Goal: Task Accomplishment & Management: Manage account settings

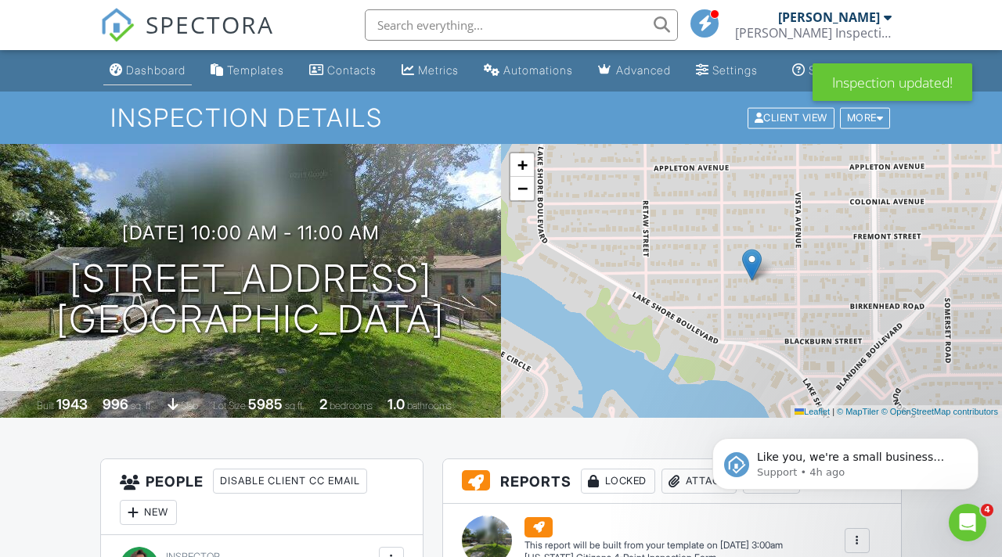
click at [124, 66] on link "Dashboard" at bounding box center [147, 70] width 88 height 29
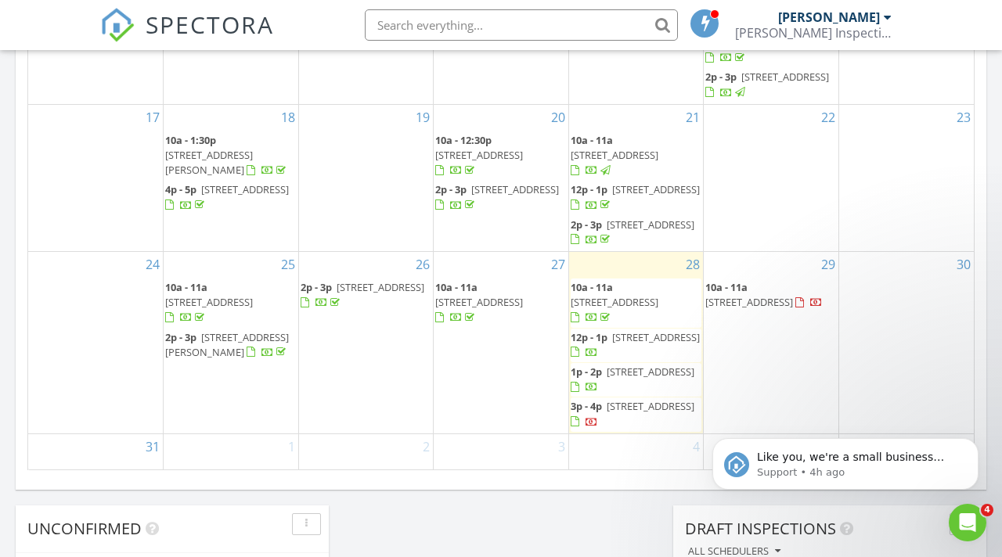
click at [598, 417] on div at bounding box center [592, 423] width 13 height 13
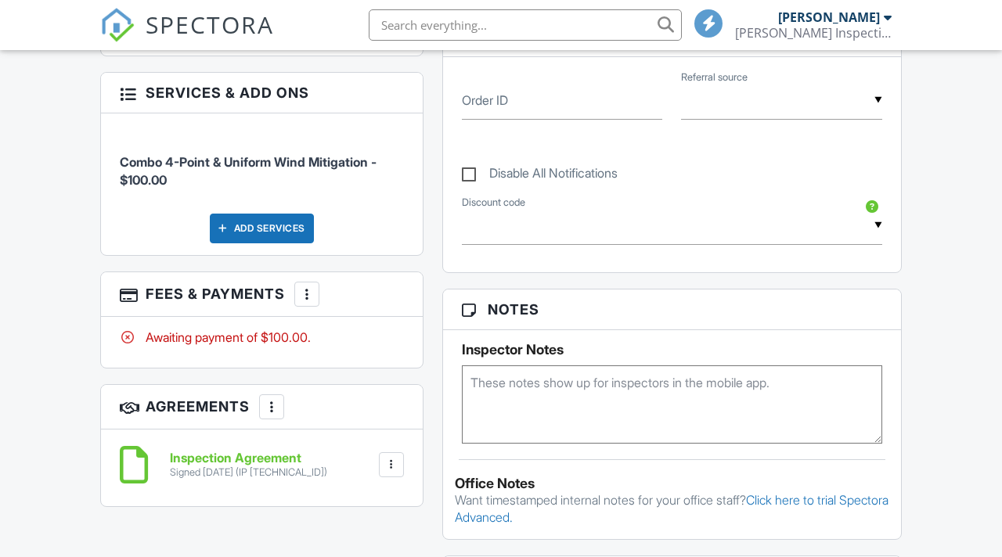
scroll to position [867, 0]
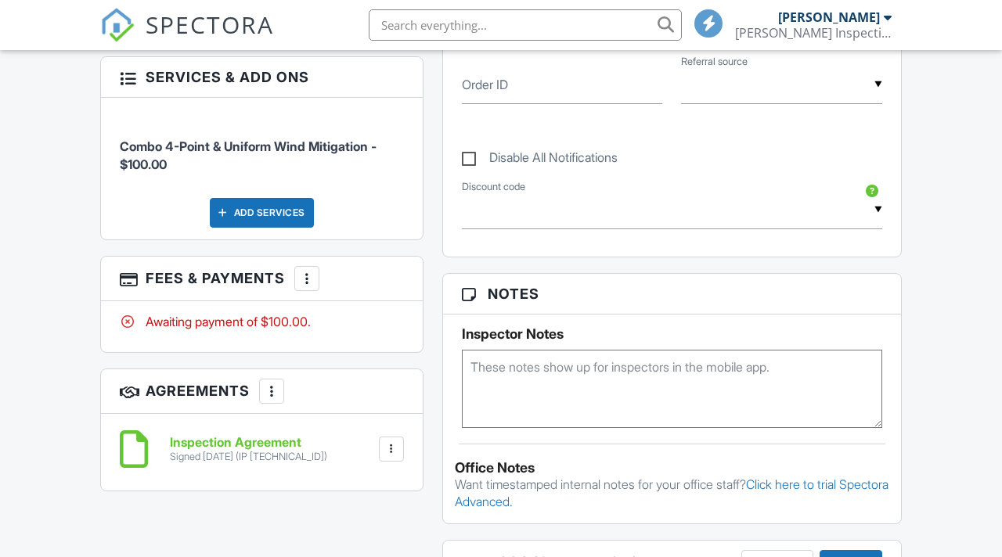
click at [301, 274] on div at bounding box center [307, 279] width 16 height 16
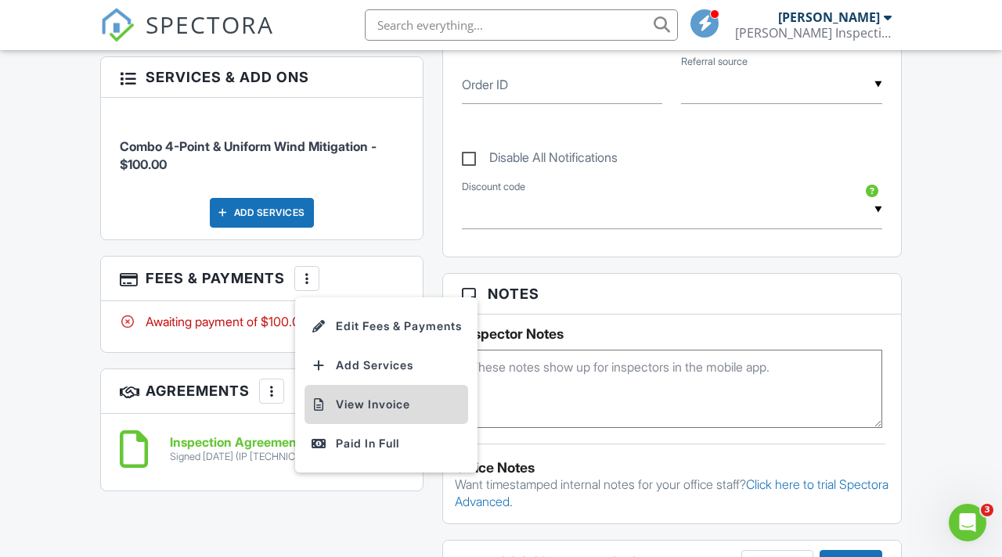
scroll to position [0, 0]
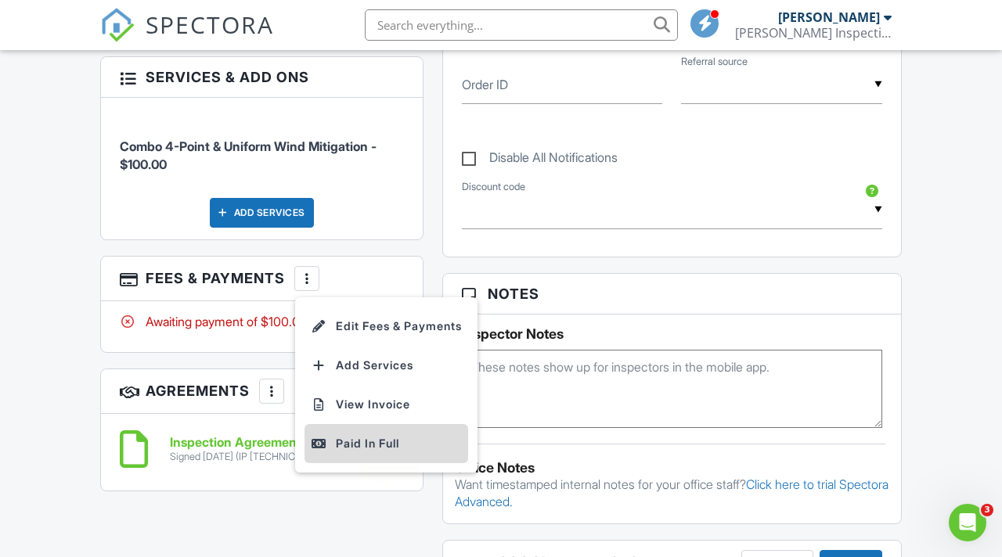
click at [337, 446] on div "Paid In Full" at bounding box center [386, 443] width 151 height 19
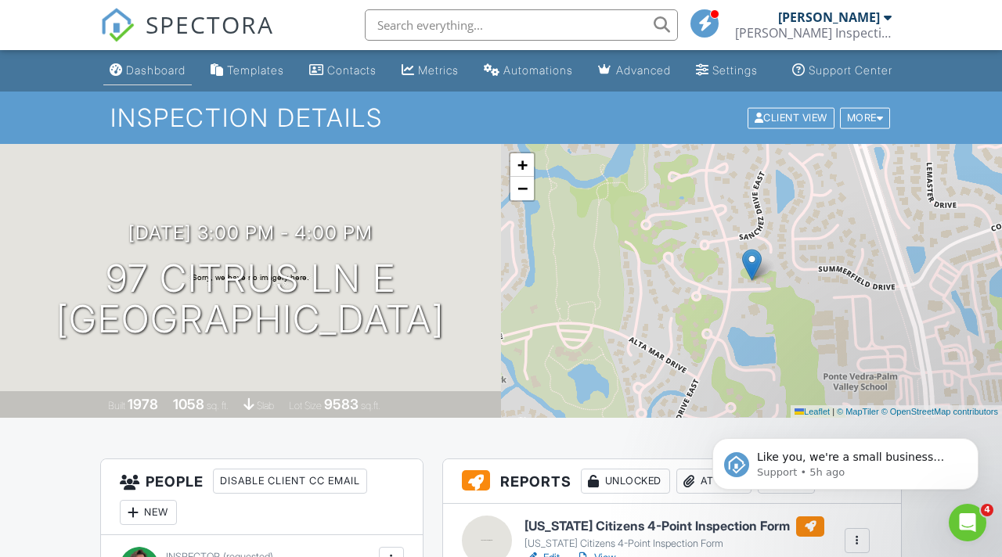
click at [145, 77] on div "Dashboard" at bounding box center [155, 69] width 59 height 13
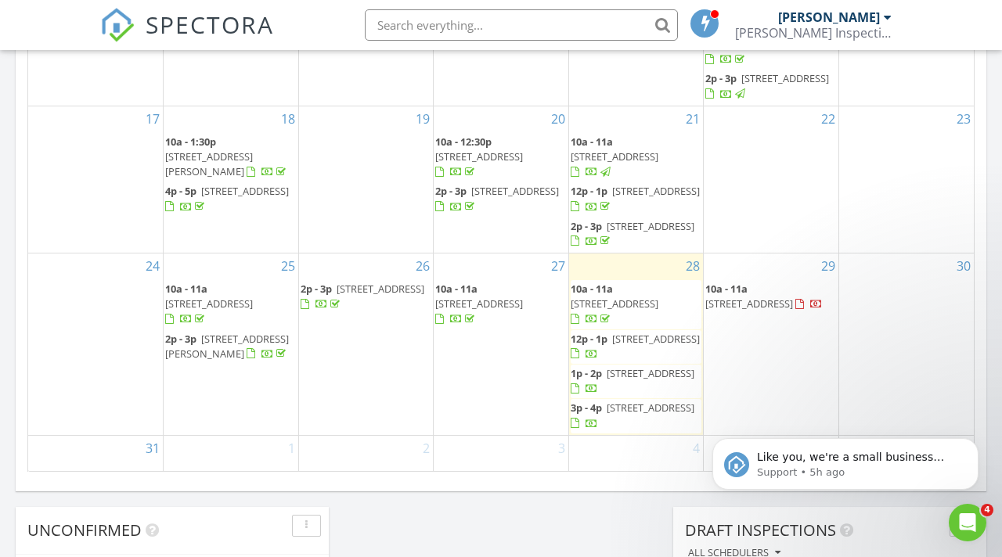
scroll to position [986, 0]
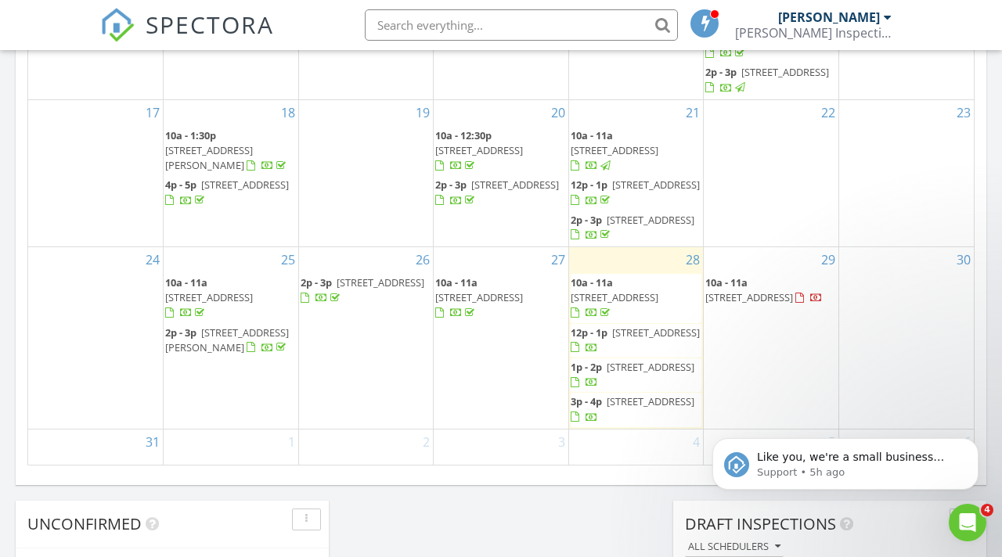
click at [634, 395] on span "97 Citrus Ln E, Palm Valley 32082" at bounding box center [651, 402] width 88 height 14
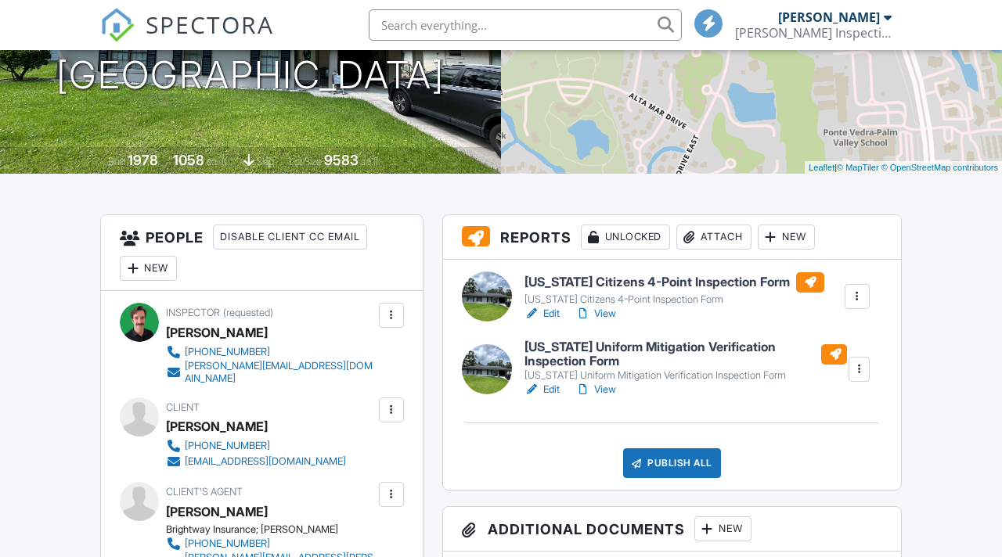
click at [608, 322] on link "View" at bounding box center [595, 314] width 41 height 16
click at [605, 398] on link "View" at bounding box center [595, 390] width 41 height 16
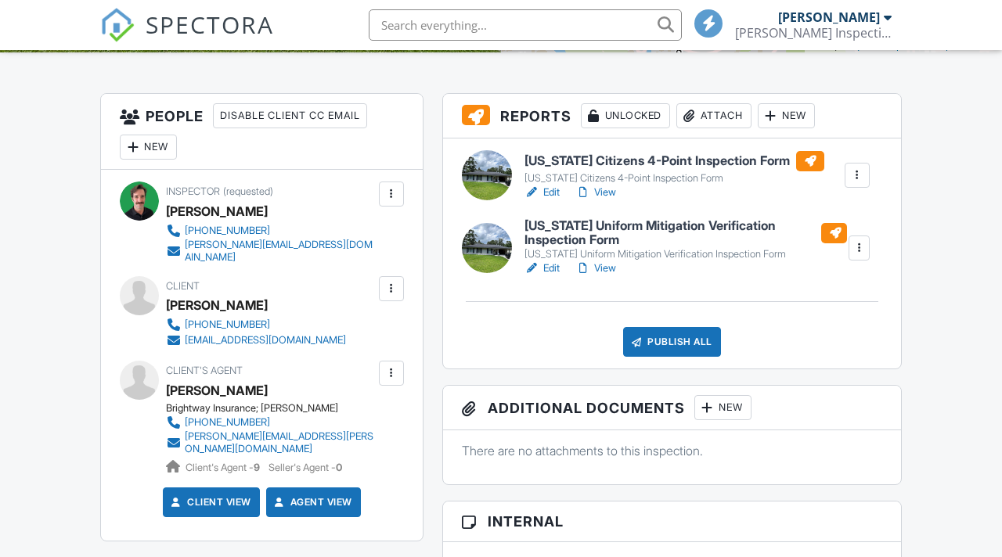
scroll to position [386, 0]
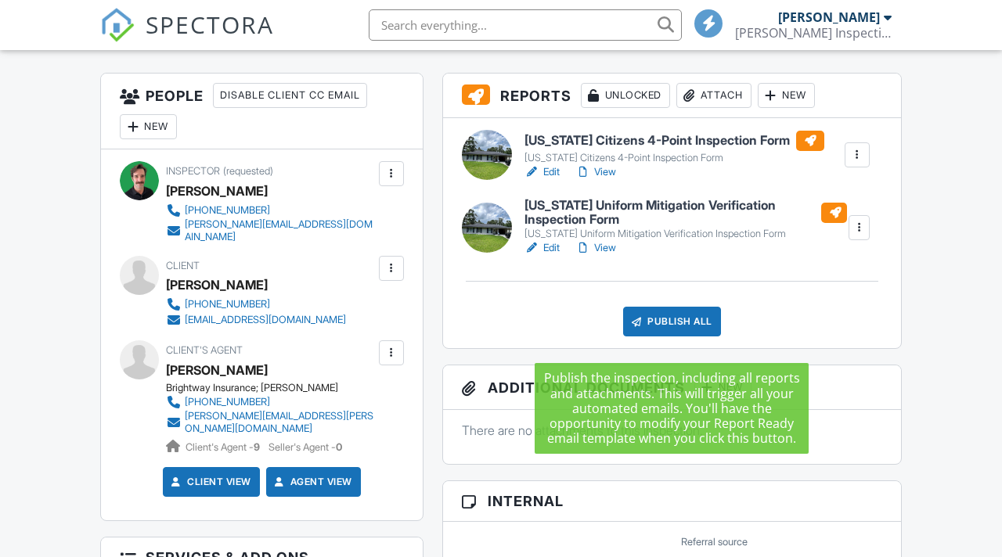
click at [691, 337] on div "Publish All" at bounding box center [672, 322] width 98 height 30
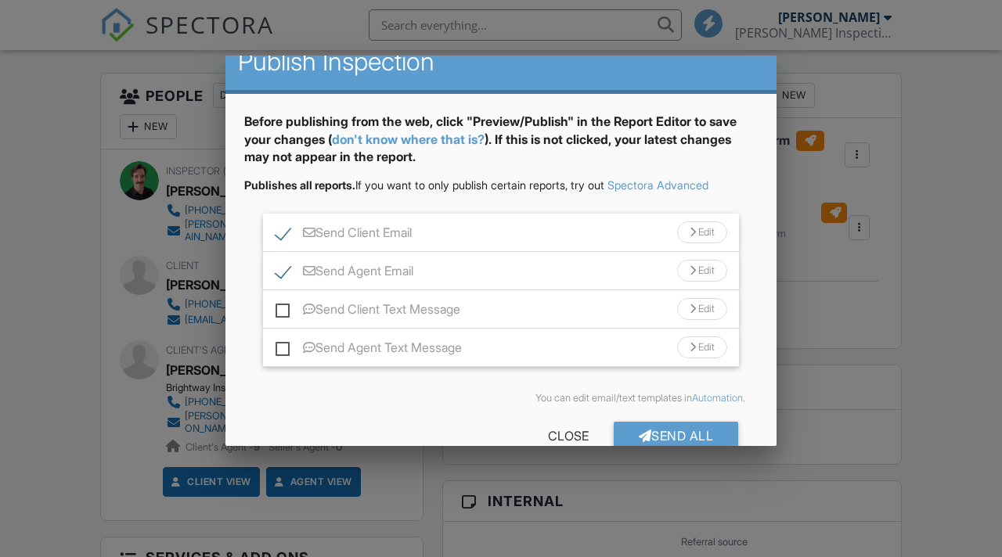
scroll to position [56, 0]
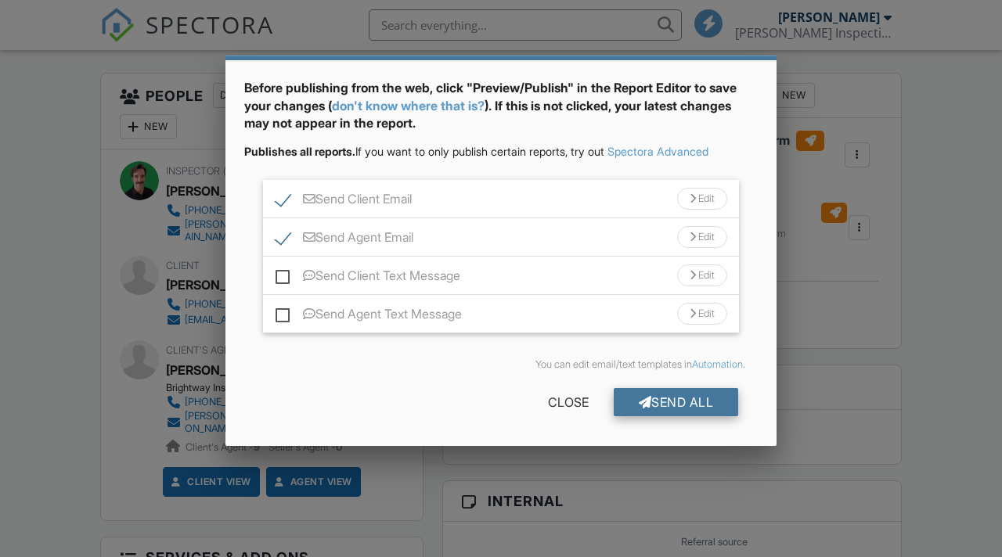
click at [675, 402] on div "Send All" at bounding box center [676, 402] width 125 height 28
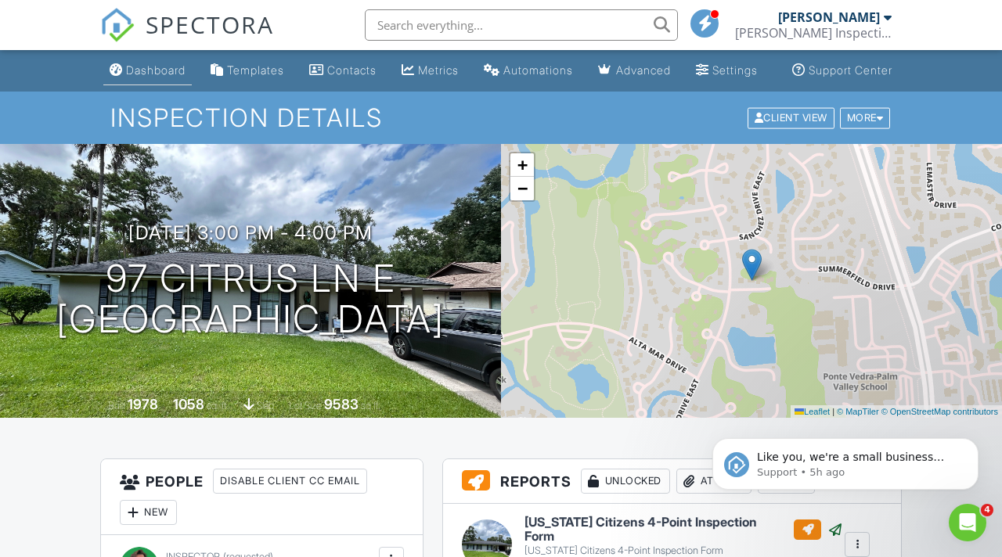
click at [152, 77] on div "Dashboard" at bounding box center [155, 69] width 59 height 13
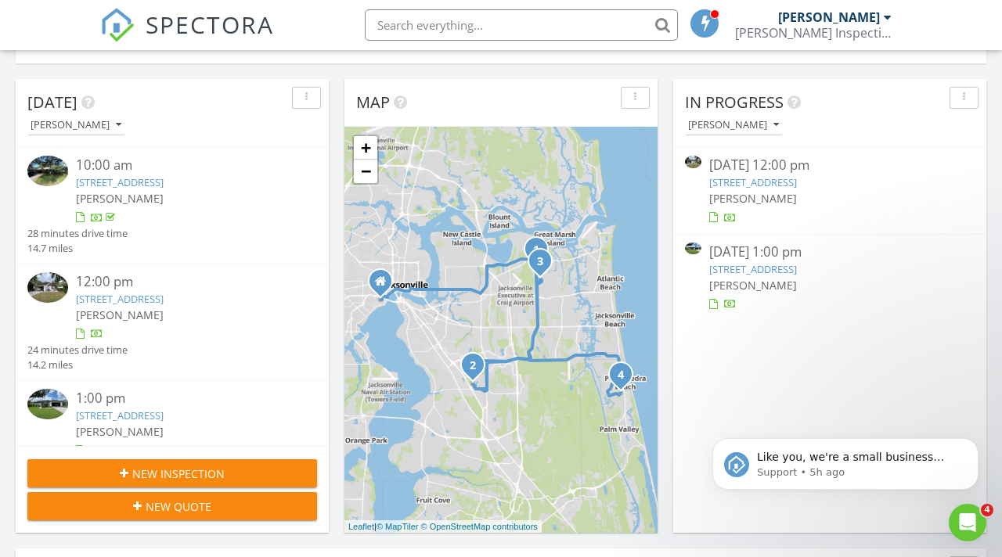
scroll to position [157, 0]
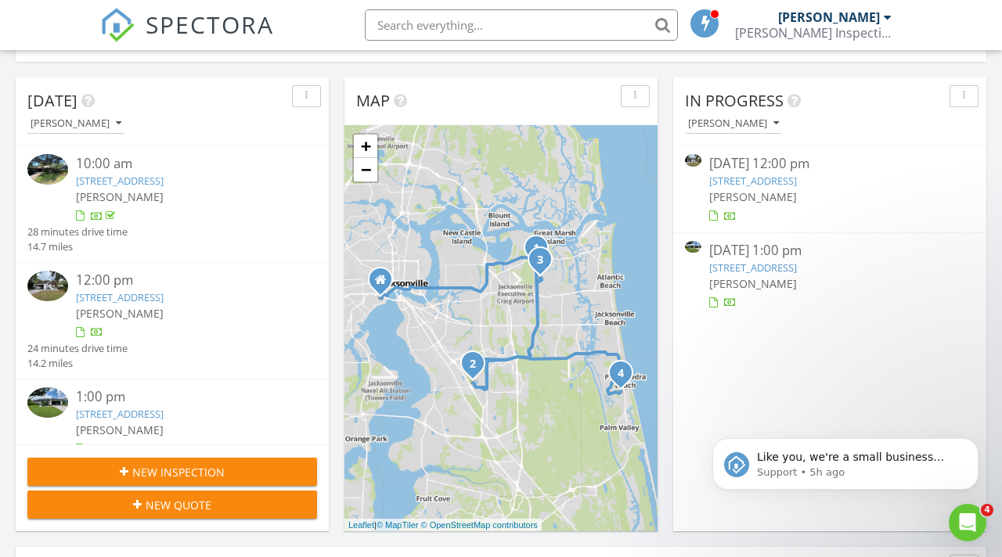
click at [741, 178] on link "[STREET_ADDRESS]" at bounding box center [753, 181] width 88 height 14
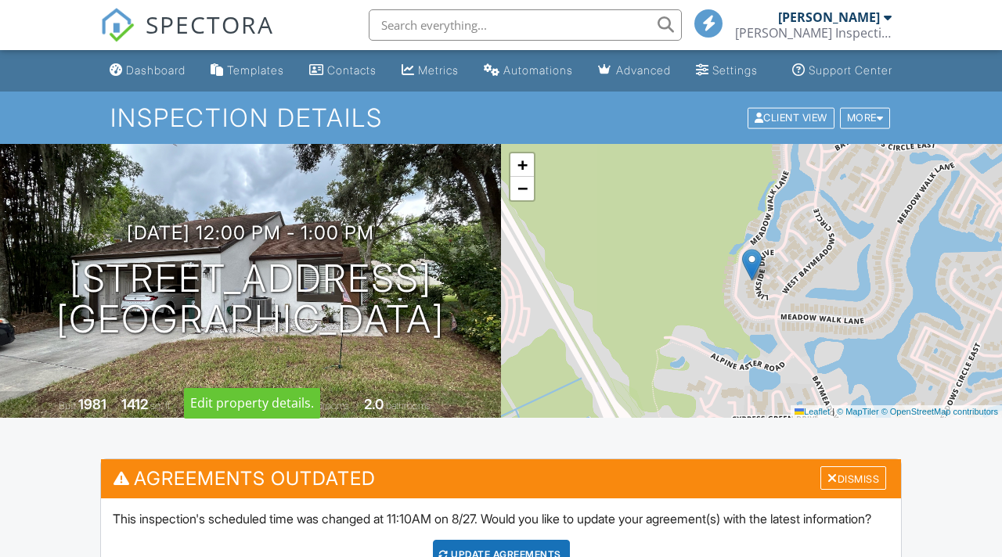
scroll to position [431, 0]
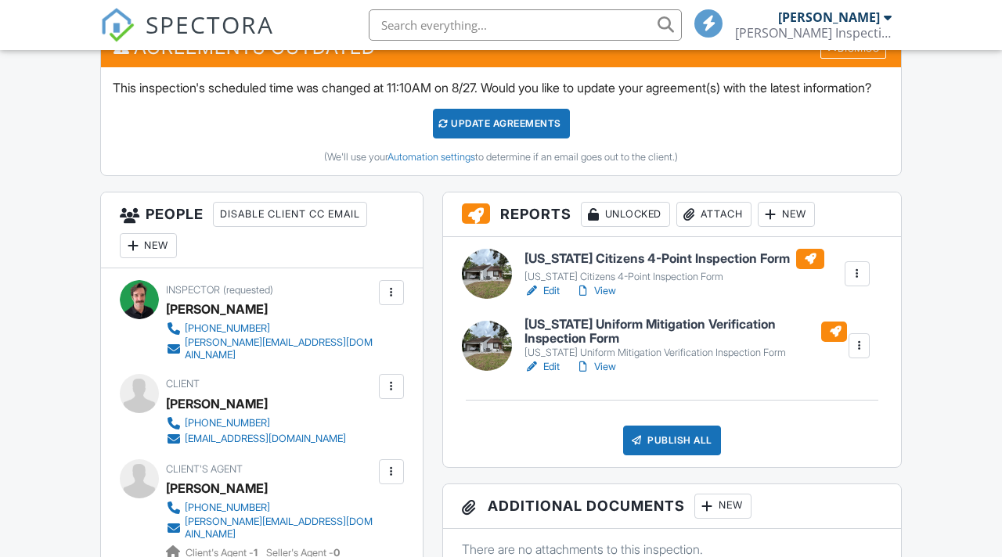
click at [610, 299] on link "View" at bounding box center [595, 291] width 41 height 16
click at [611, 375] on link "View" at bounding box center [595, 367] width 41 height 16
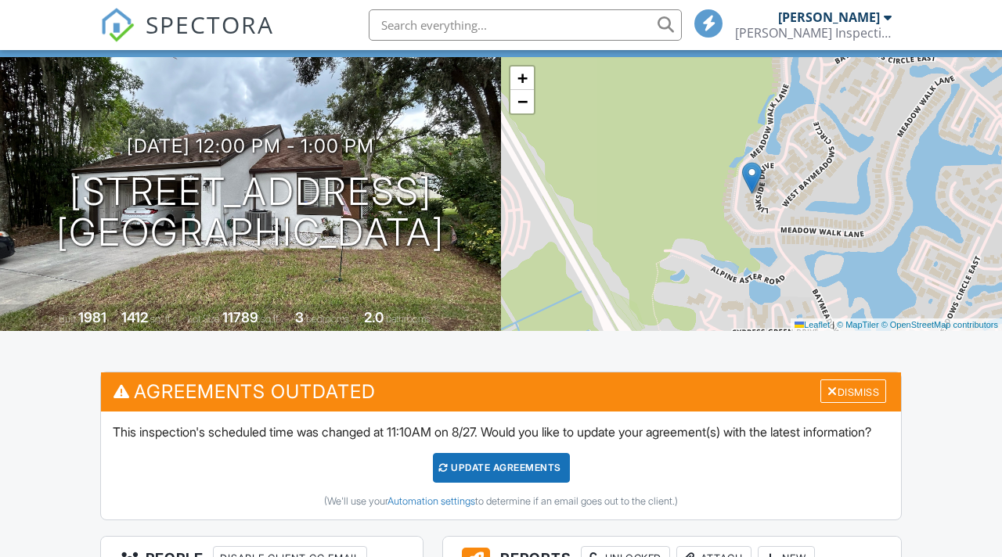
scroll to position [82, 0]
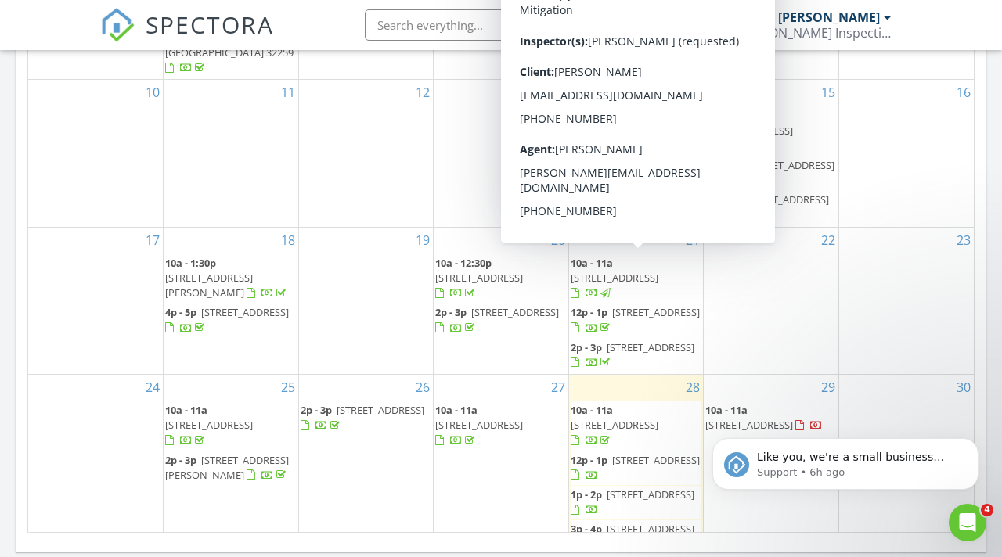
scroll to position [79, 0]
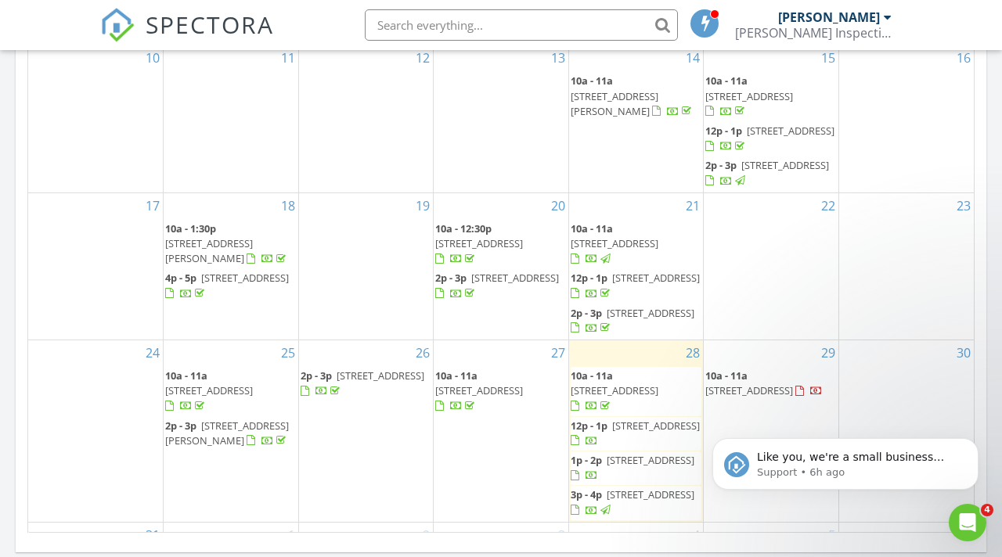
click at [630, 419] on span "[STREET_ADDRESS]" at bounding box center [656, 426] width 88 height 14
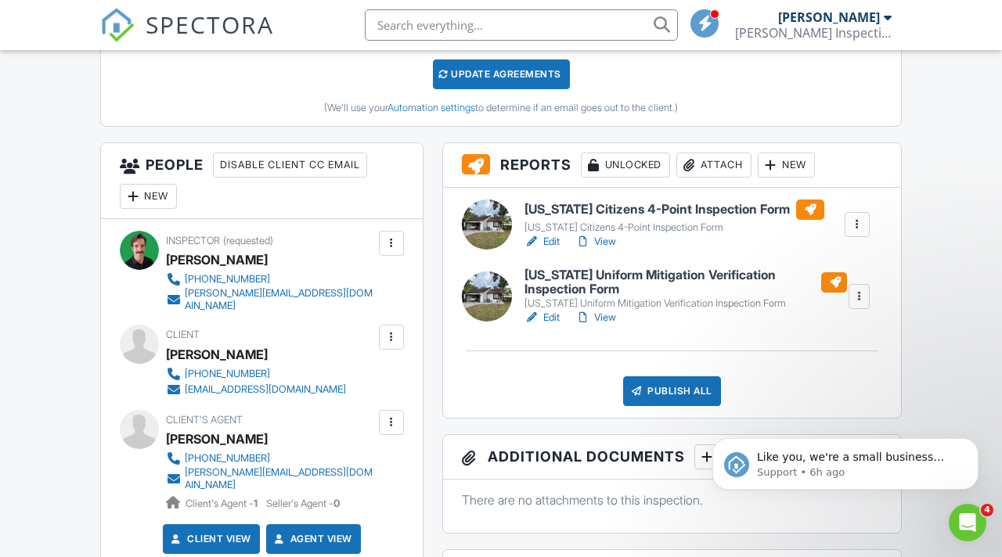
scroll to position [489, 0]
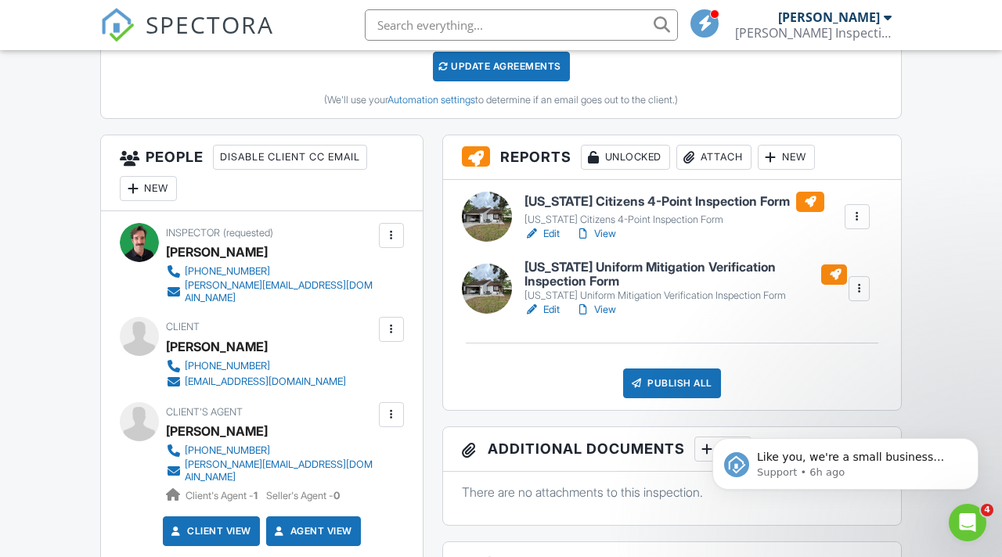
click at [600, 242] on link "View" at bounding box center [595, 234] width 41 height 16
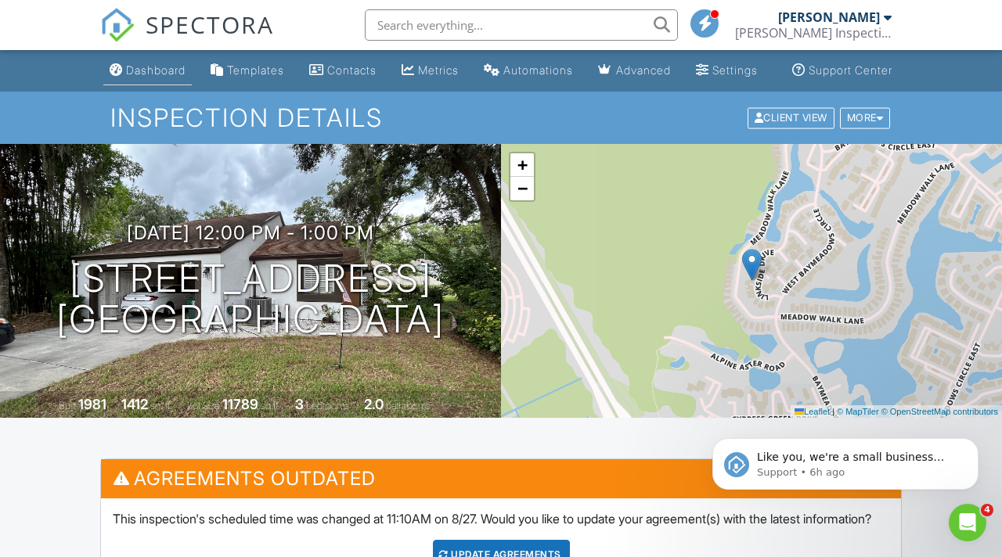
click at [137, 77] on div "Dashboard" at bounding box center [155, 69] width 59 height 13
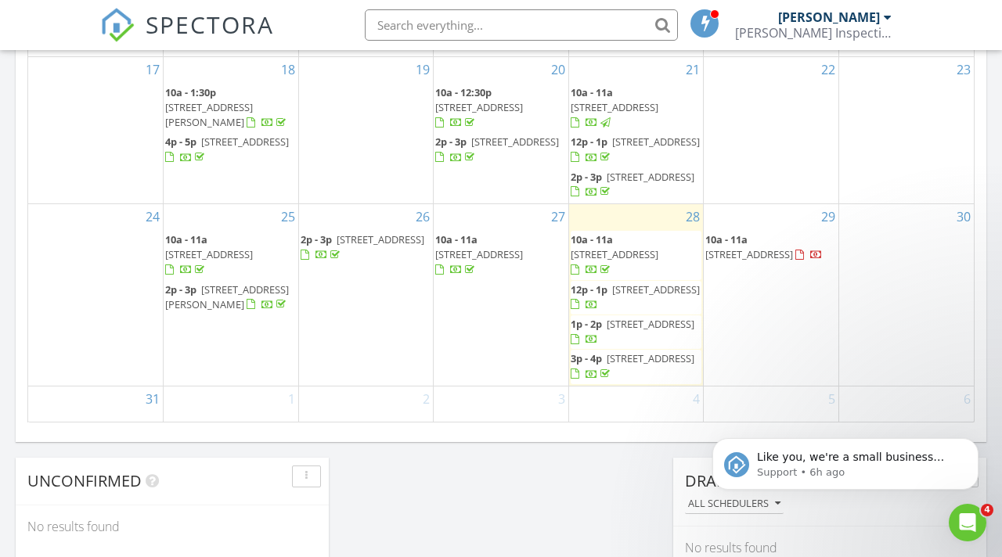
scroll to position [1034, 0]
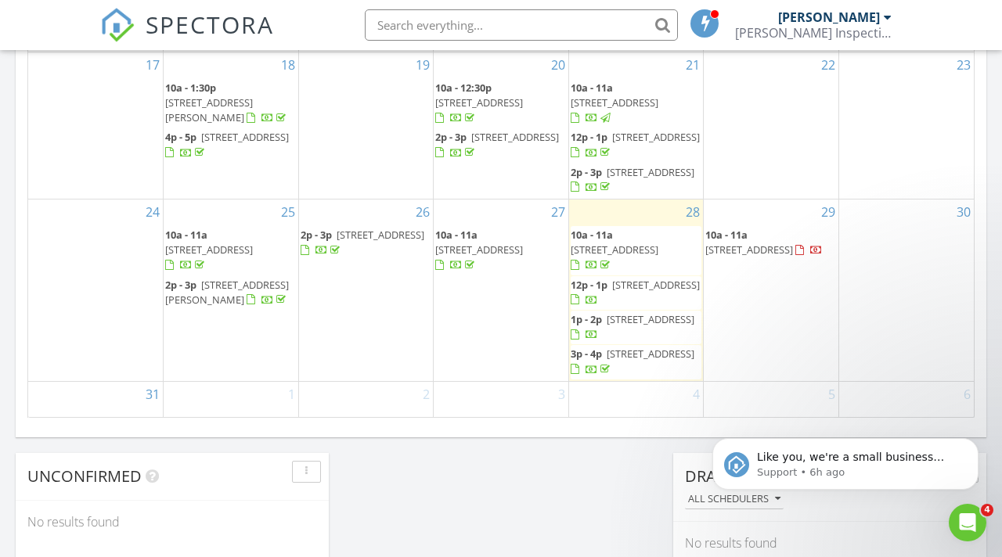
click at [626, 278] on span "7946 Linkside Dr, Jacksonville 32256" at bounding box center [656, 285] width 88 height 14
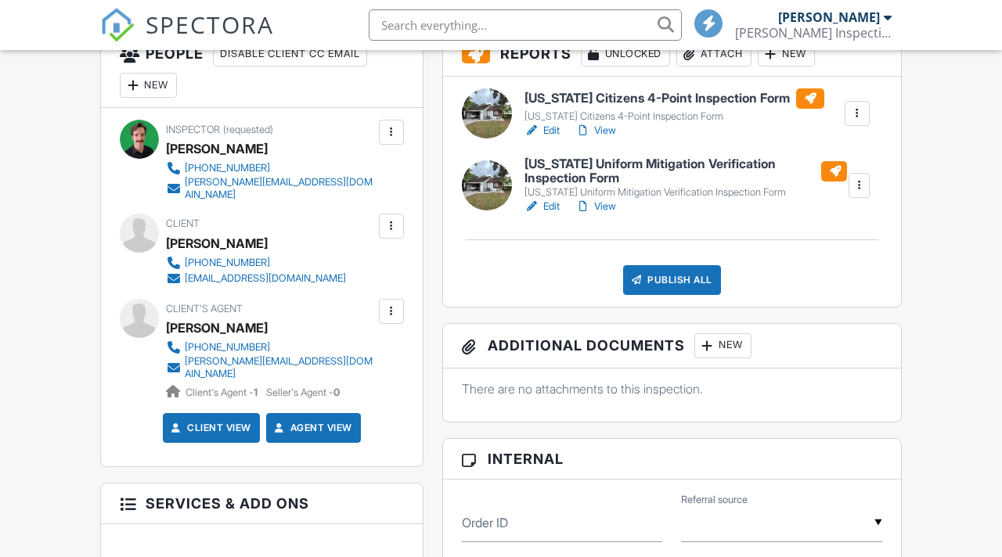
scroll to position [661, 0]
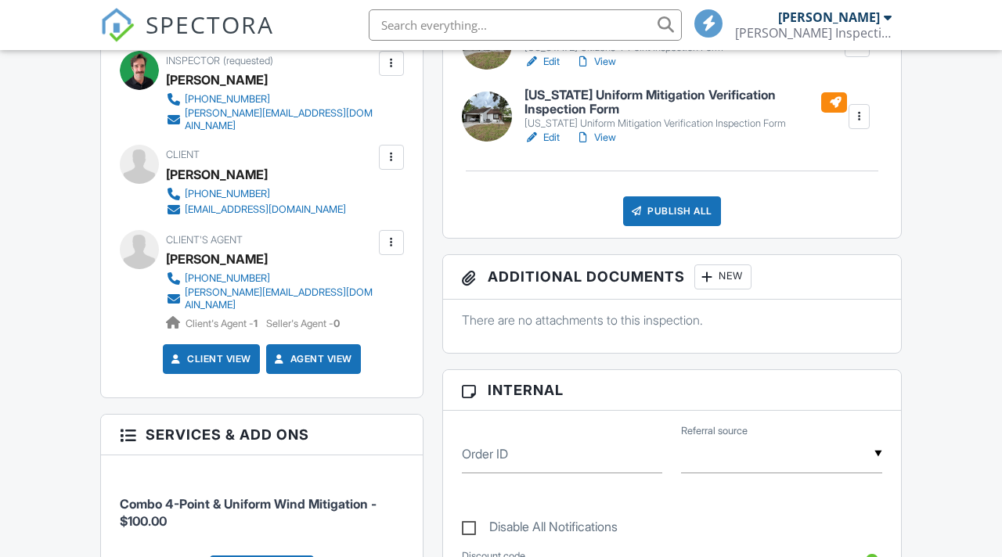
click at [692, 226] on div "Publish All" at bounding box center [672, 211] width 98 height 30
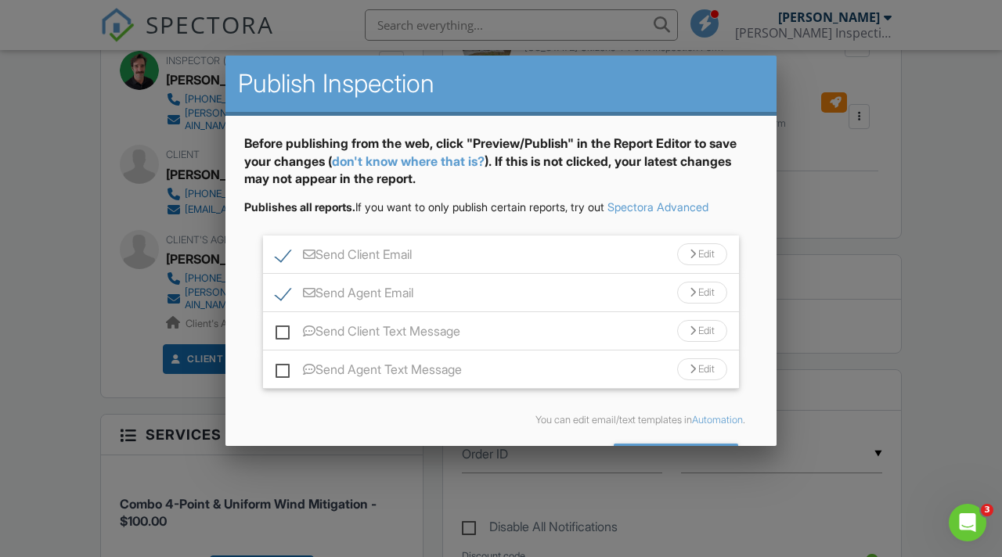
scroll to position [56, 0]
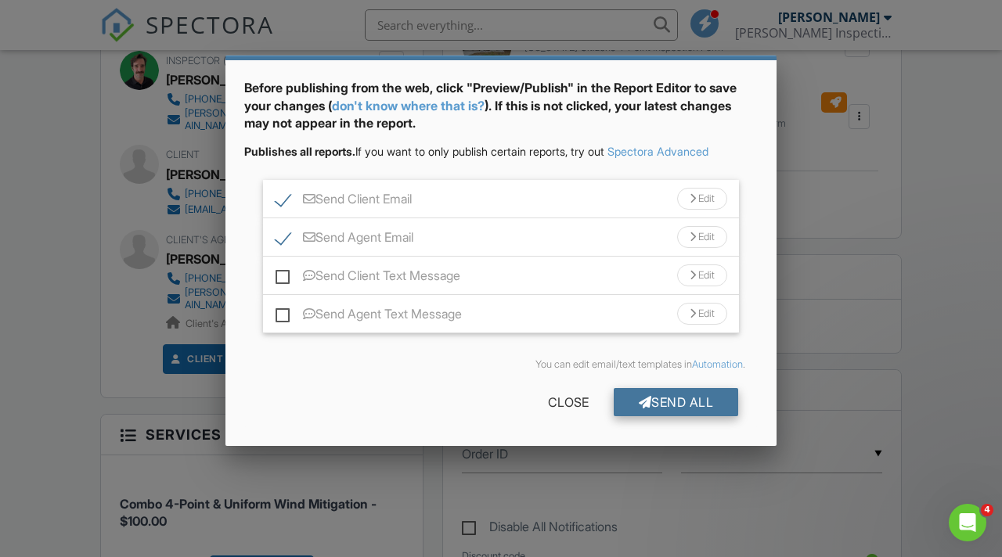
click at [672, 401] on div "Send All" at bounding box center [676, 402] width 125 height 28
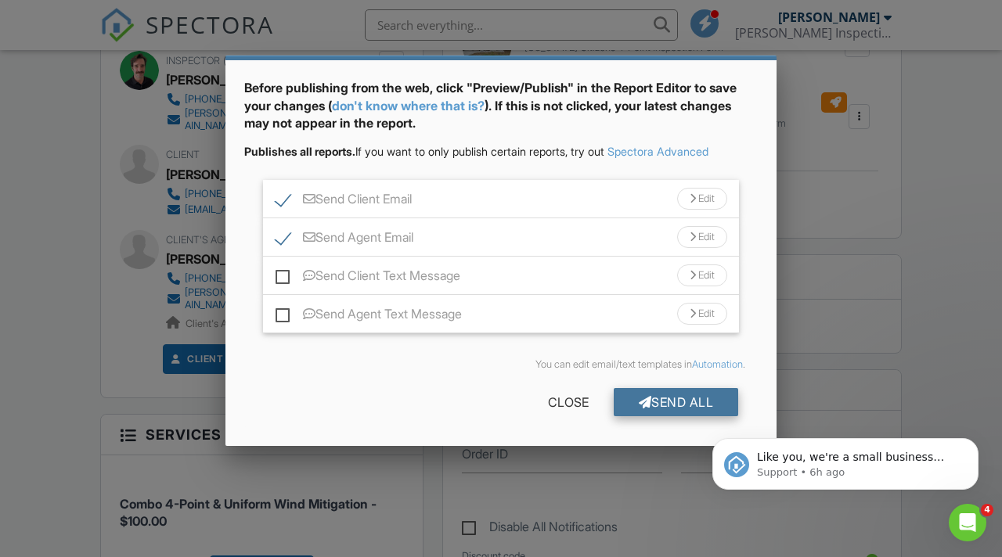
scroll to position [0, 0]
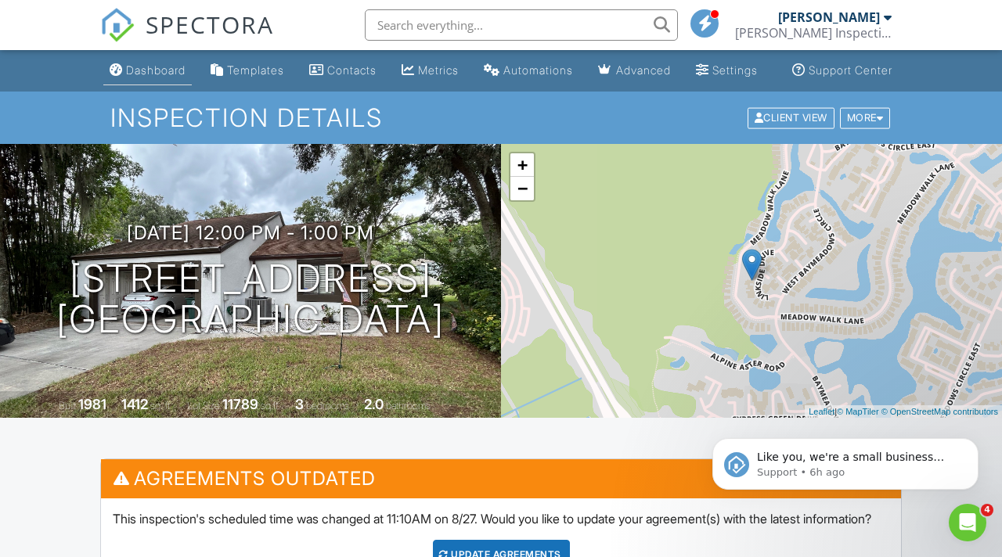
click at [114, 72] on div "Dashboard" at bounding box center [116, 69] width 13 height 13
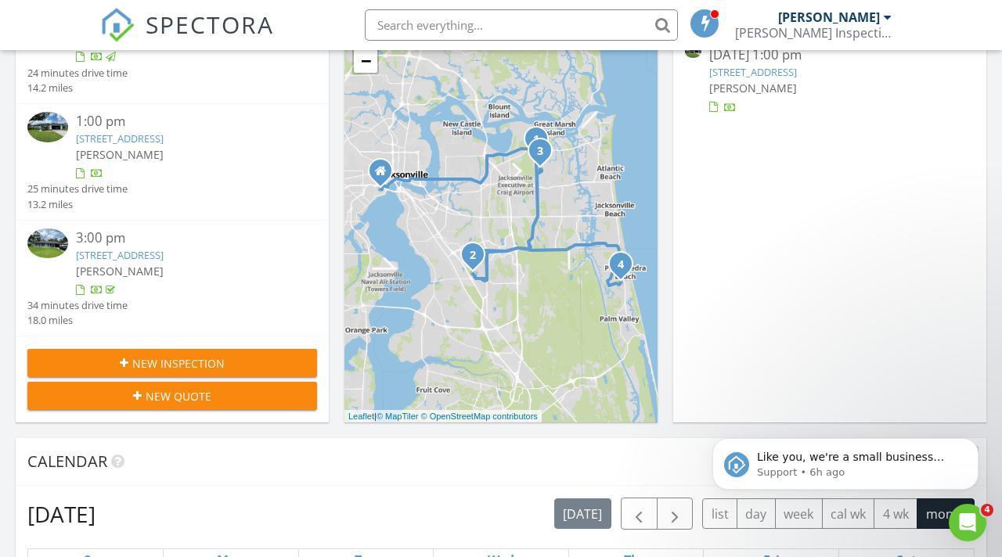
scroll to position [264, 0]
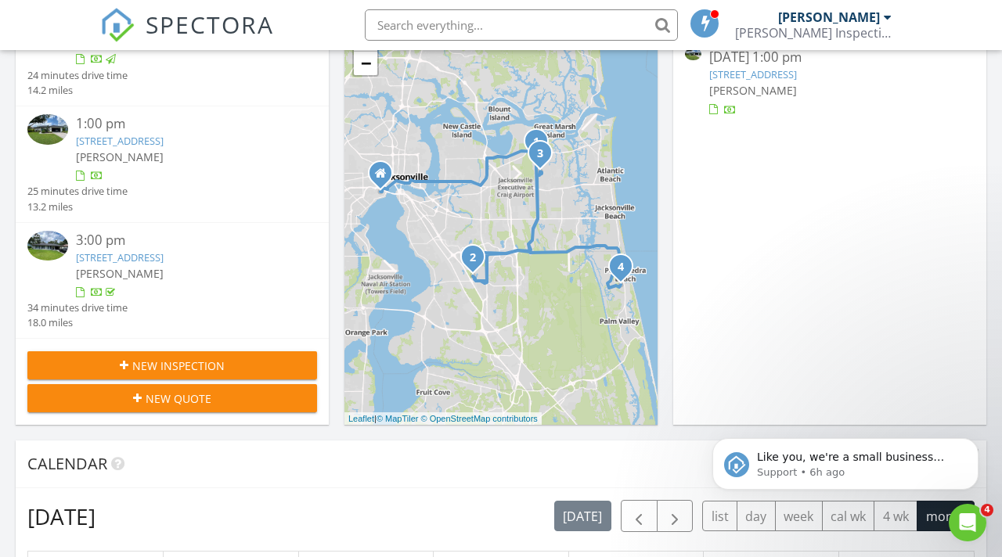
click at [199, 146] on div "12330 Harbor Winds Dr N, Jacksonville, FL 32225" at bounding box center [185, 141] width 218 height 15
